Goal: Task Accomplishment & Management: Manage account settings

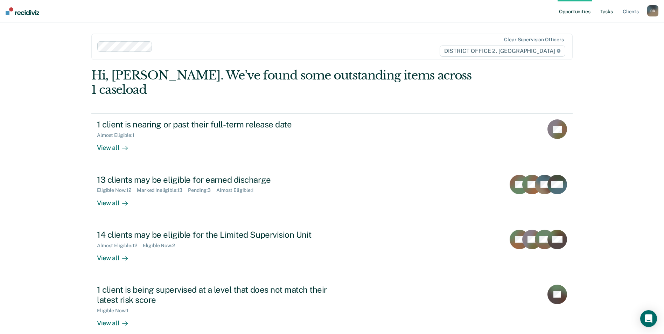
click at [606, 6] on link "Tasks" at bounding box center [605, 11] width 15 height 22
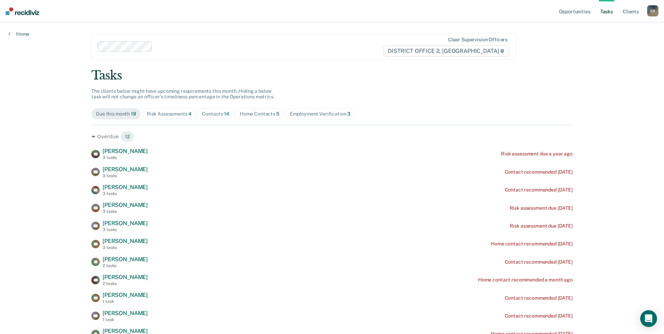
click at [242, 115] on div "Home Contacts 5" at bounding box center [260, 114] width 40 height 6
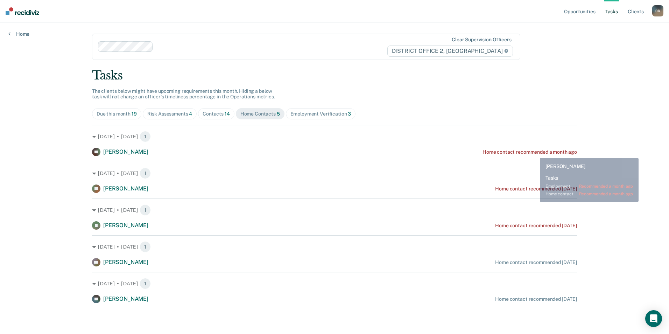
click at [534, 152] on div "Home contact recommended a month ago" at bounding box center [529, 152] width 94 height 6
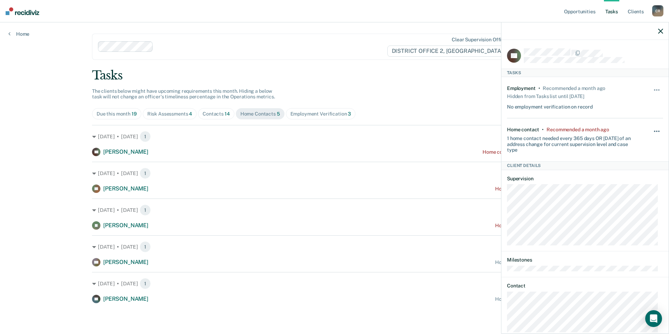
click at [651, 129] on button "button" at bounding box center [657, 134] width 12 height 11
click at [635, 177] on button "30 days" at bounding box center [637, 175] width 50 height 11
